Goal: Task Accomplishment & Management: Manage account settings

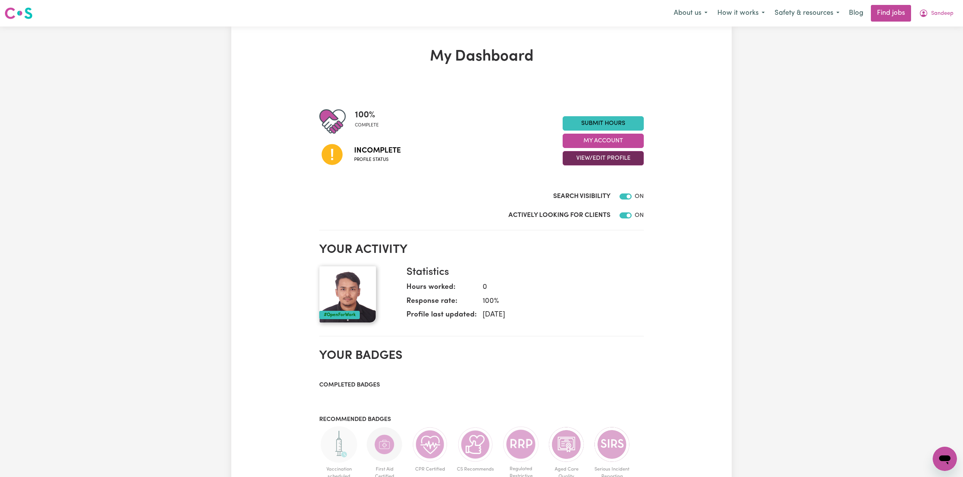
click at [574, 161] on button "View/Edit Profile" at bounding box center [602, 158] width 81 height 14
click at [571, 190] on link "Edit Profile" at bounding box center [598, 192] width 71 height 15
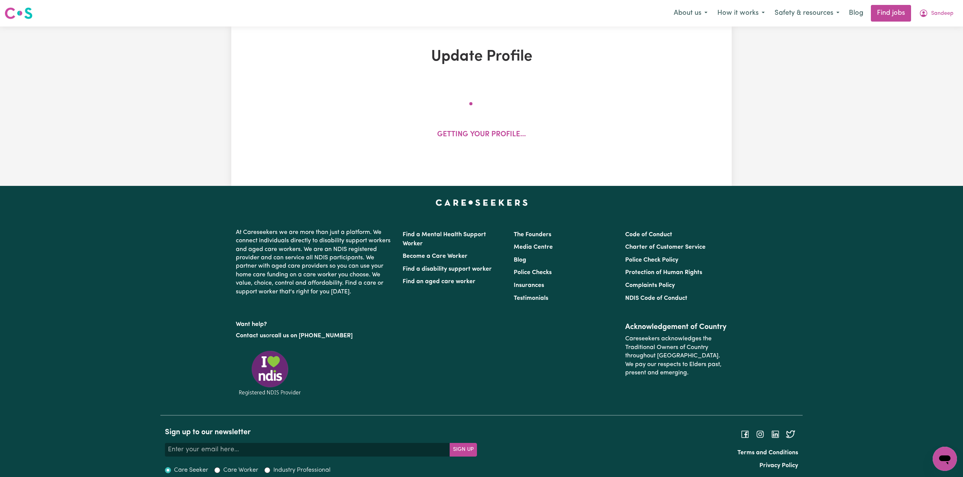
select select "male"
select select "Student Visa"
select select "Studying a healthcare related degree or qualification"
select select "37"
select select "40"
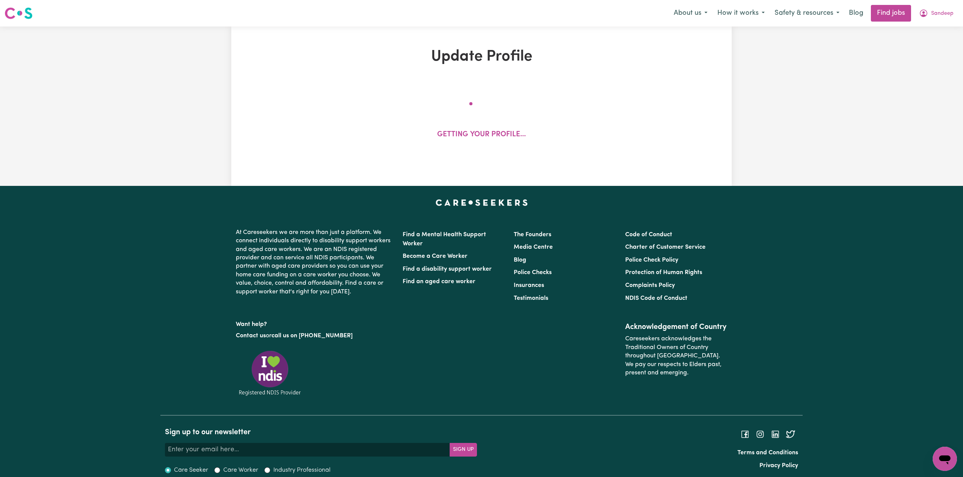
select select "45"
select select "50"
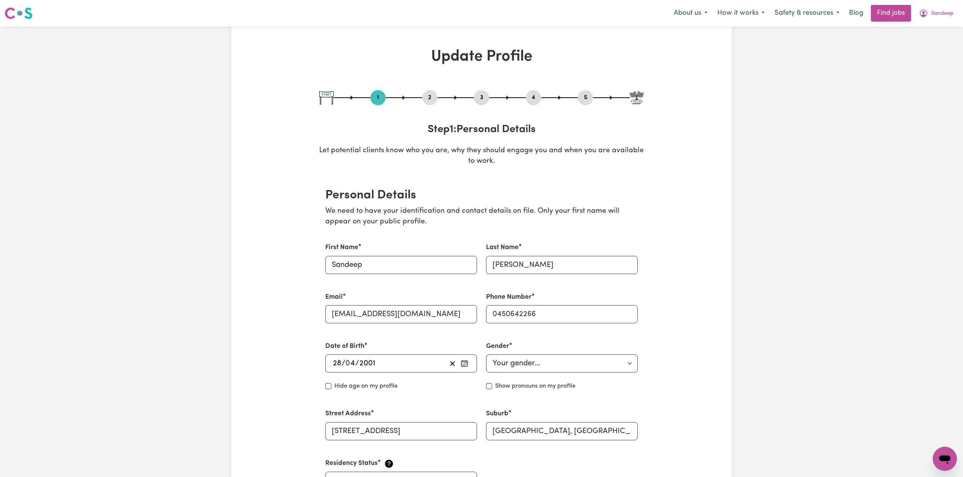
click at [440, 100] on div "1 2 3 4 5" at bounding box center [481, 97] width 324 height 15
click at [427, 95] on button "2" at bounding box center [429, 98] width 15 height 10
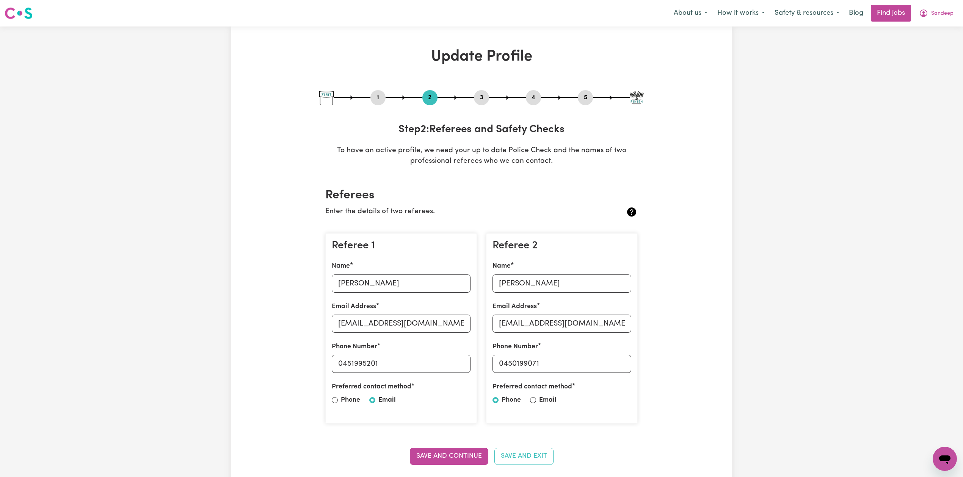
scroll to position [50, 0]
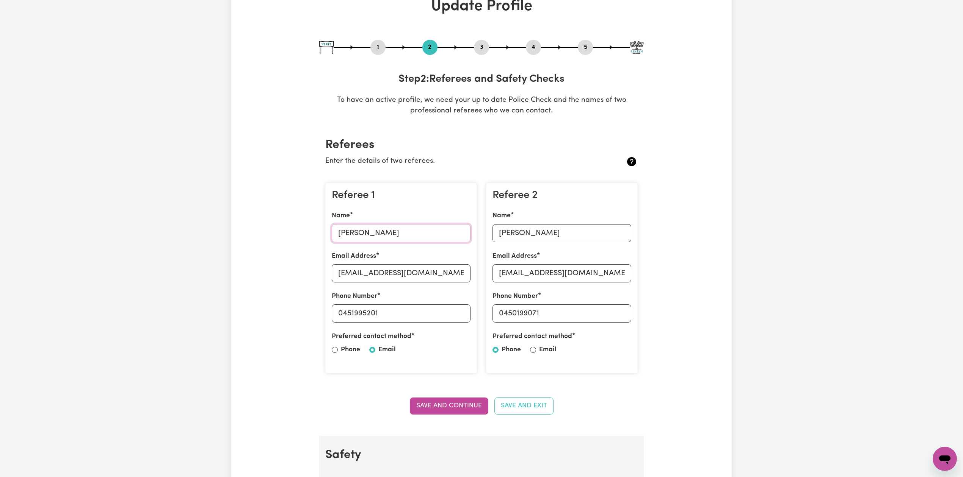
click at [370, 237] on input "Niranjan Prasai" at bounding box center [401, 233] width 139 height 18
click at [357, 275] on input "prasainiranjan2014@gmail.com" at bounding box center [401, 274] width 139 height 18
drag, startPoint x: 342, startPoint y: 313, endPoint x: 49, endPoint y: 308, distance: 293.4
click at [414, 314] on input "0451995201" at bounding box center [401, 314] width 139 height 18
click at [511, 234] on input "Manil Karki" at bounding box center [561, 233] width 139 height 18
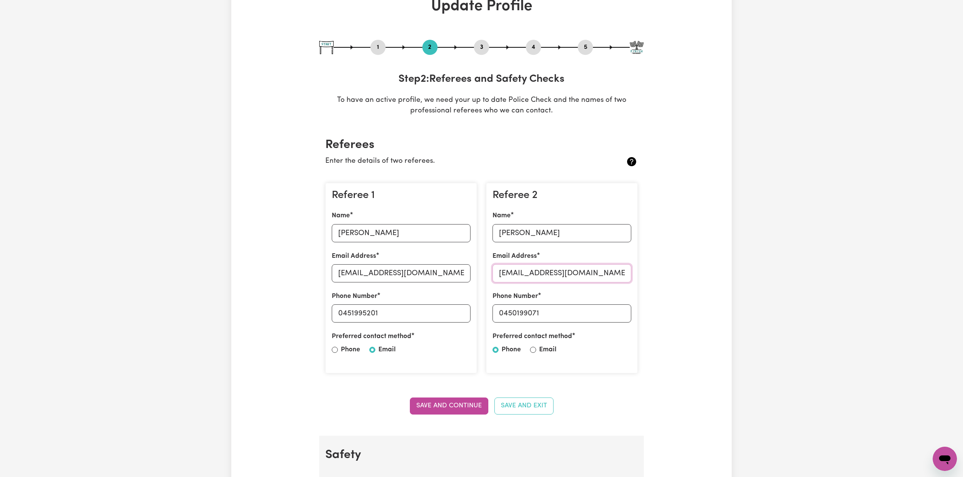
click at [534, 278] on input "manilkarki001@gmail.com" at bounding box center [561, 274] width 139 height 18
drag, startPoint x: 504, startPoint y: 312, endPoint x: 573, endPoint y: 313, distance: 69.0
click at [607, 313] on input "0450199071" at bounding box center [561, 314] width 139 height 18
click at [582, 52] on div "5" at bounding box center [585, 47] width 15 height 15
click at [584, 46] on button "5" at bounding box center [585, 47] width 15 height 10
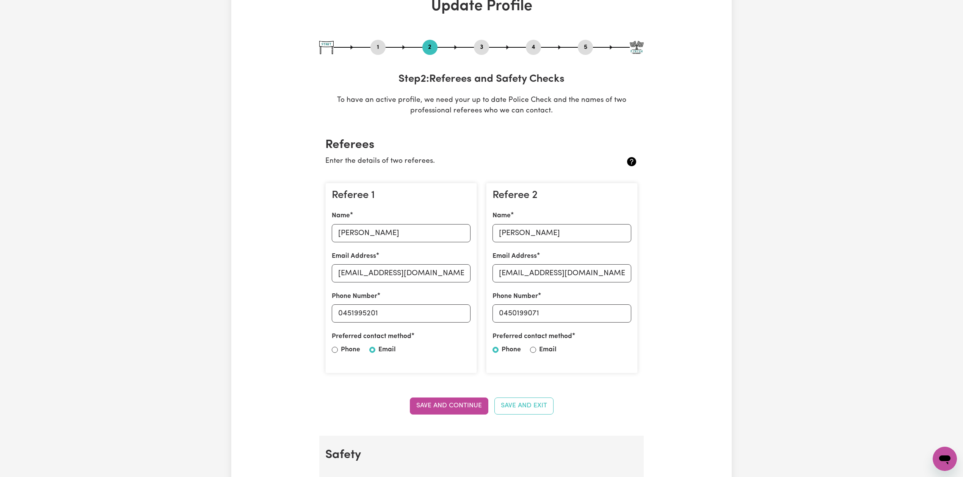
select select "I am providing services by being employed by an organisation"
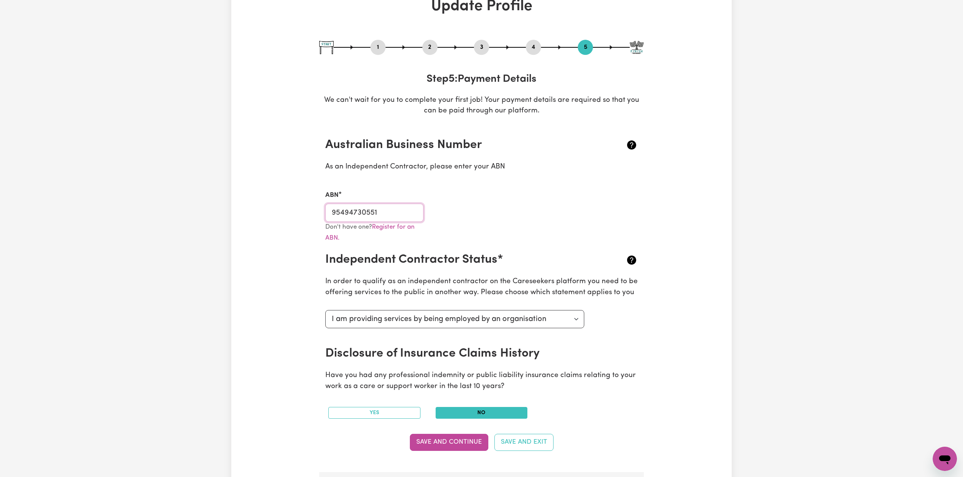
click at [357, 204] on input "95494730551" at bounding box center [374, 213] width 98 height 18
click at [374, 47] on button "1" at bounding box center [377, 47] width 15 height 10
select select "male"
select select "Student Visa"
select select "Studying a healthcare related degree or qualification"
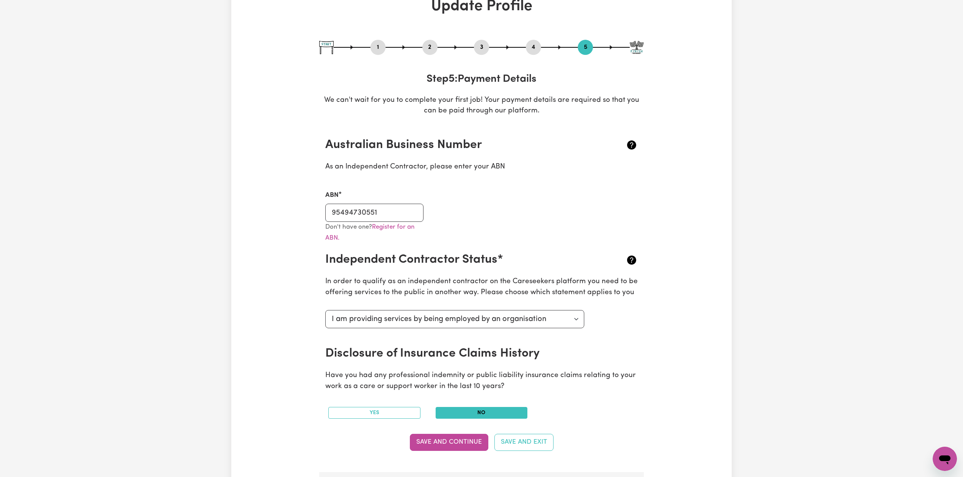
select select "37"
select select "40"
select select "45"
select select "50"
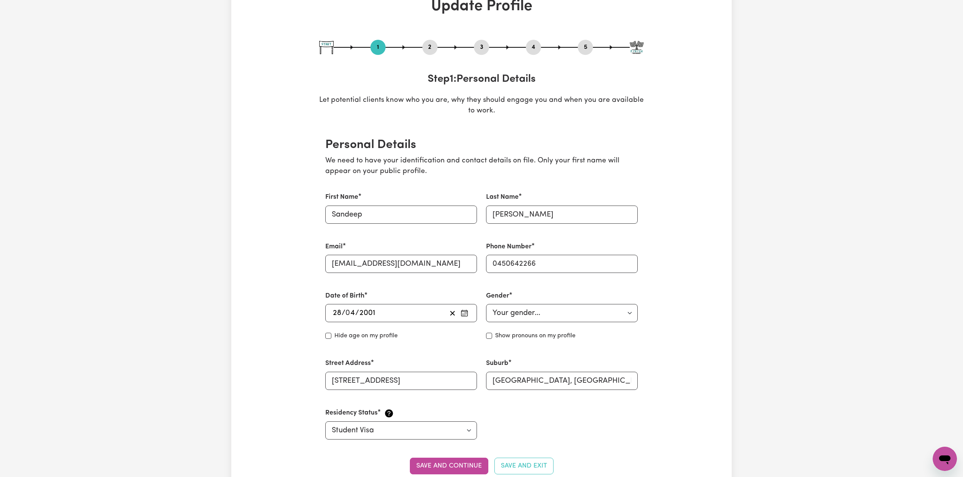
click at [380, 41] on div "1" at bounding box center [377, 47] width 15 height 15
click at [361, 266] on input "sandipgiri696@gmail.com" at bounding box center [401, 264] width 152 height 18
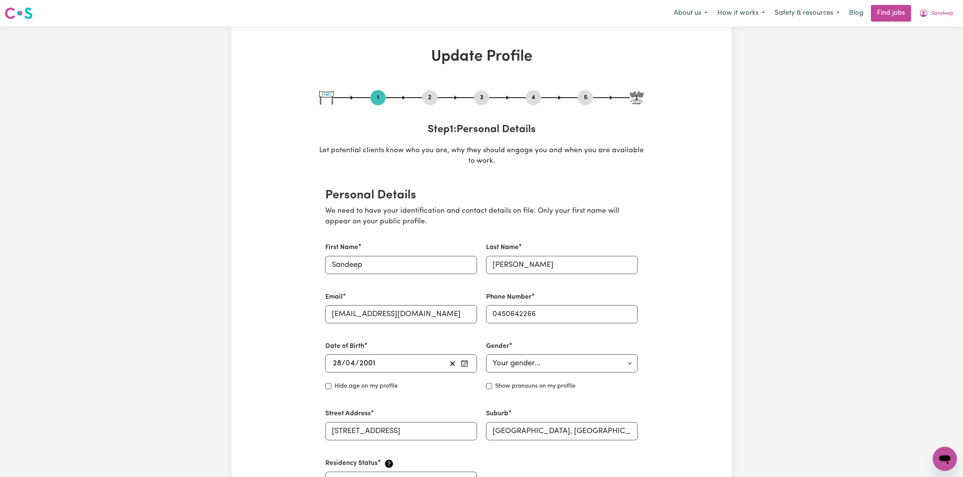
click at [946, 2] on nav "Menu About us How it works Safety & resources Blog Find jobs Sandeep" at bounding box center [481, 13] width 963 height 27
drag, startPoint x: 945, startPoint y: 9, endPoint x: 941, endPoint y: 20, distance: 11.2
click at [945, 10] on span "Sandeep" at bounding box center [942, 13] width 22 height 8
click at [933, 55] on link "Logout" at bounding box center [928, 58] width 60 height 14
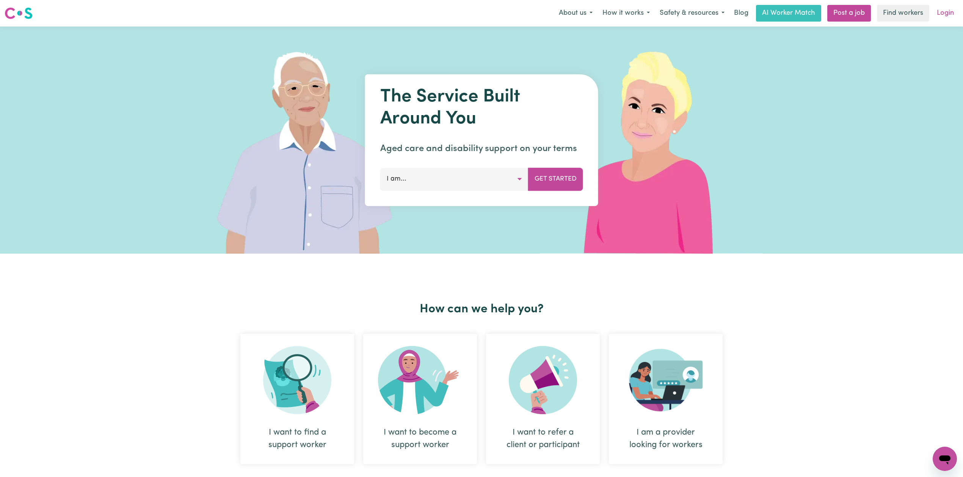
click at [940, 14] on link "Login" at bounding box center [945, 13] width 26 height 17
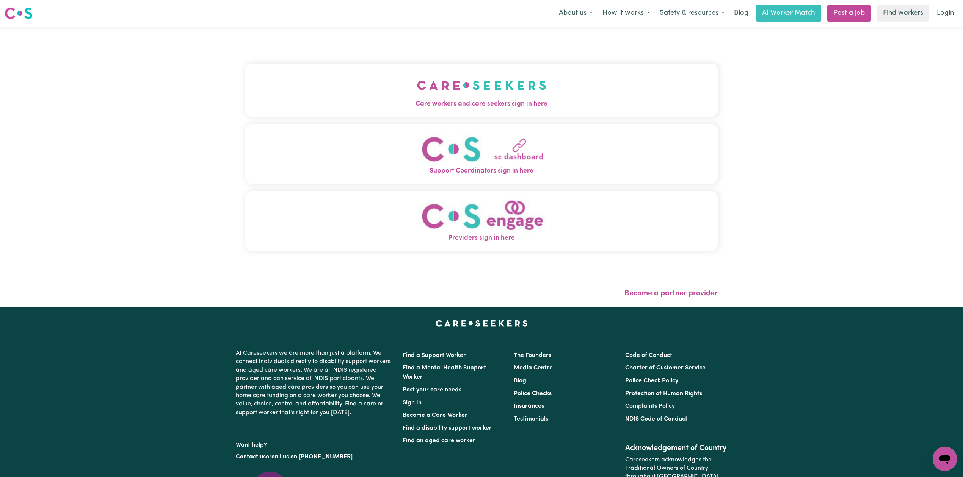
click at [378, 78] on button "Care workers and care seekers sign in here" at bounding box center [481, 90] width 472 height 53
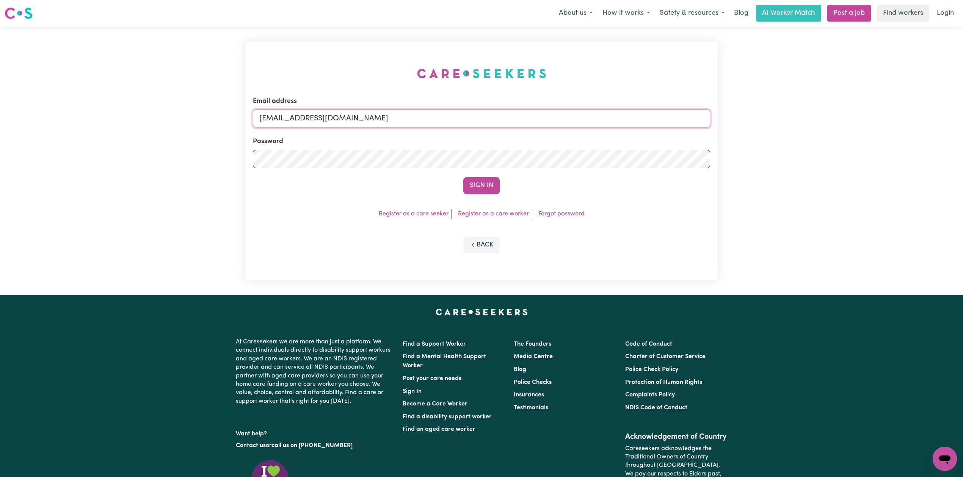
click at [337, 123] on input "[EMAIL_ADDRESS][DOMAIN_NAME]" at bounding box center [481, 119] width 457 height 18
drag, startPoint x: 298, startPoint y: 117, endPoint x: 487, endPoint y: 142, distance: 190.4
click at [496, 118] on input "Superuser~josiefonti@hotmail.com" at bounding box center [481, 119] width 457 height 18
type input "Superuser~josiefonti@hotmail.com"
click at [480, 185] on button "Sign In" at bounding box center [481, 185] width 36 height 17
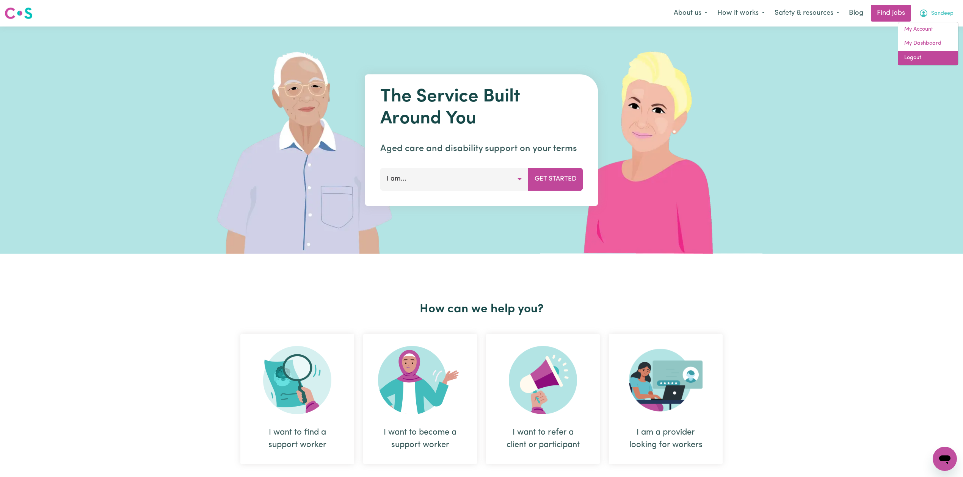
drag, startPoint x: 930, startPoint y: 53, endPoint x: 936, endPoint y: 39, distance: 16.0
click at [930, 54] on link "Logout" at bounding box center [928, 58] width 60 height 14
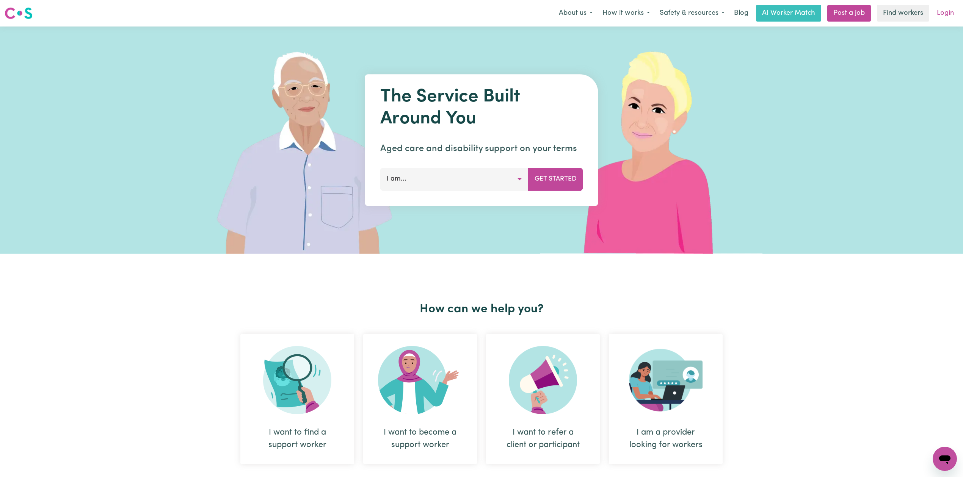
click at [947, 14] on link "Login" at bounding box center [945, 13] width 26 height 17
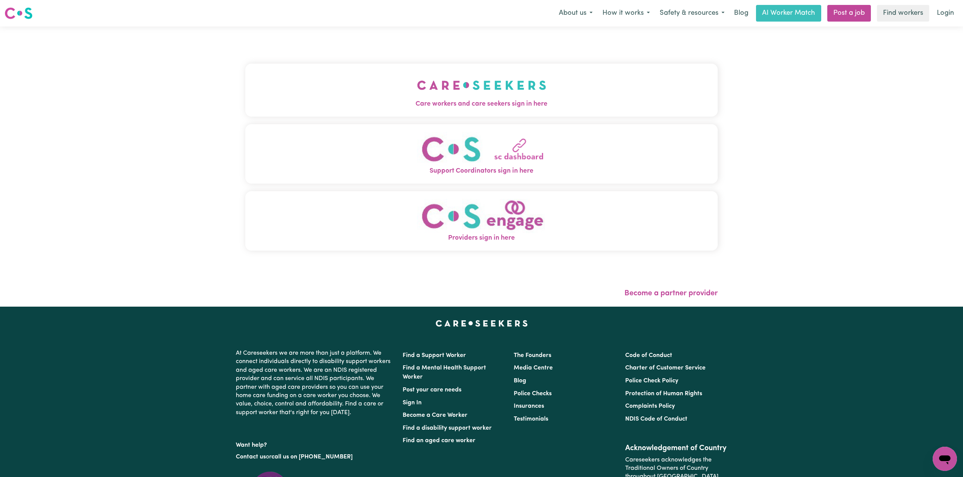
drag, startPoint x: 436, startPoint y: 74, endPoint x: 431, endPoint y: 74, distance: 4.5
click at [435, 74] on button "Care workers and care seekers sign in here" at bounding box center [481, 90] width 472 height 53
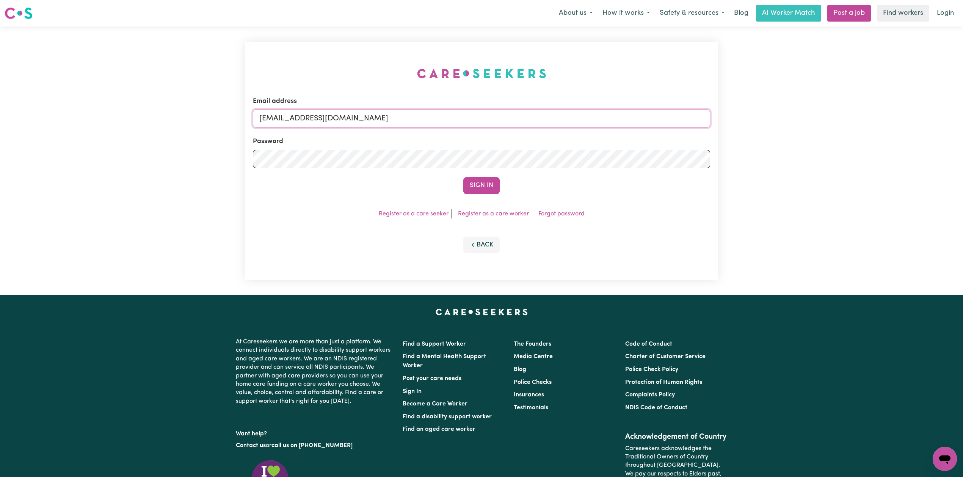
drag, startPoint x: 399, startPoint y: 125, endPoint x: 378, endPoint y: 128, distance: 21.1
click at [399, 125] on input "[EMAIL_ADDRESS][DOMAIN_NAME]" at bounding box center [481, 119] width 457 height 18
drag, startPoint x: 297, startPoint y: 115, endPoint x: 521, endPoint y: 143, distance: 225.7
click at [522, 143] on form "Email address Superuser~[EMAIL_ADDRESS][DOMAIN_NAME] Password Sign In" at bounding box center [481, 146] width 457 height 98
click at [311, 117] on input "Superuser~ [EMAIL_ADDRESS][DOMAIN_NAME]" at bounding box center [481, 119] width 457 height 18
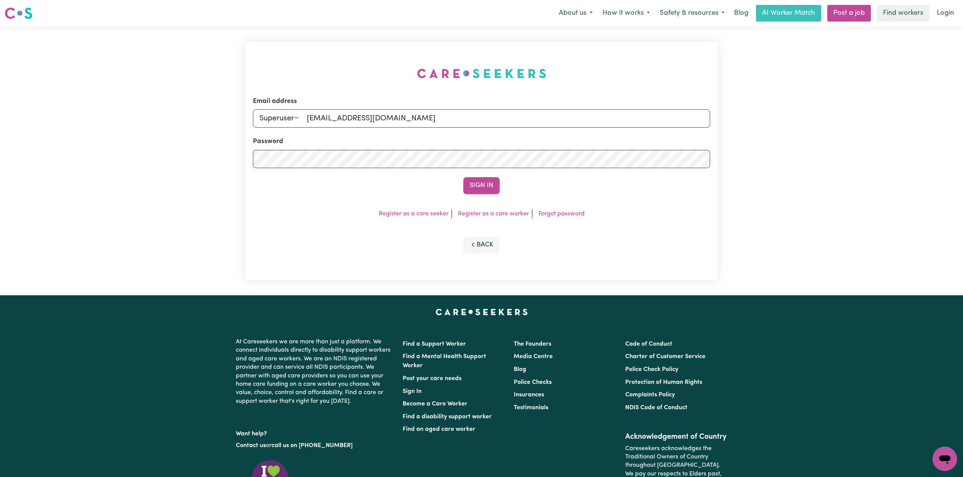
click at [311, 117] on input "Superuser~ [EMAIL_ADDRESS][DOMAIN_NAME]" at bounding box center [481, 119] width 457 height 18
click at [308, 134] on form "Email address Superuser~ [EMAIL_ADDRESS][DOMAIN_NAME] Password Sign In" at bounding box center [481, 146] width 457 height 98
drag, startPoint x: 309, startPoint y: 121, endPoint x: 301, endPoint y: 118, distance: 8.6
click at [301, 118] on input "Superuser~ [EMAIL_ADDRESS][DOMAIN_NAME]" at bounding box center [481, 119] width 457 height 18
type input "Superuser~[EMAIL_ADDRESS][DOMAIN_NAME]"
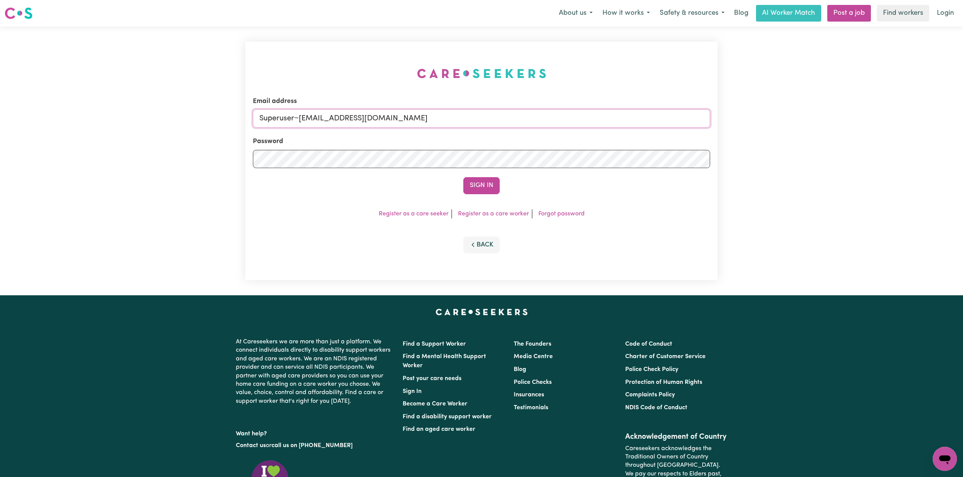
click at [463, 177] on button "Sign In" at bounding box center [481, 185] width 36 height 17
